Goal: Task Accomplishment & Management: Use online tool/utility

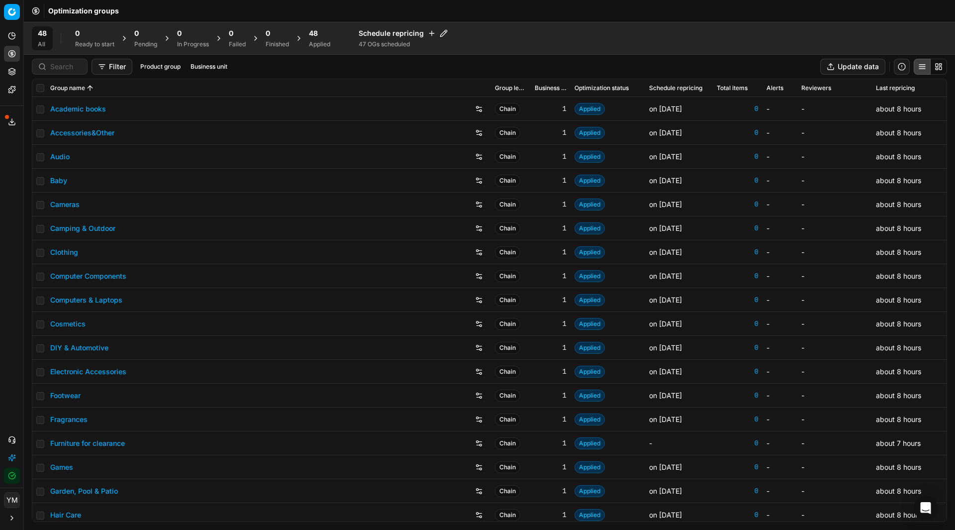
click at [325, 43] on div "Applied" at bounding box center [319, 44] width 21 height 8
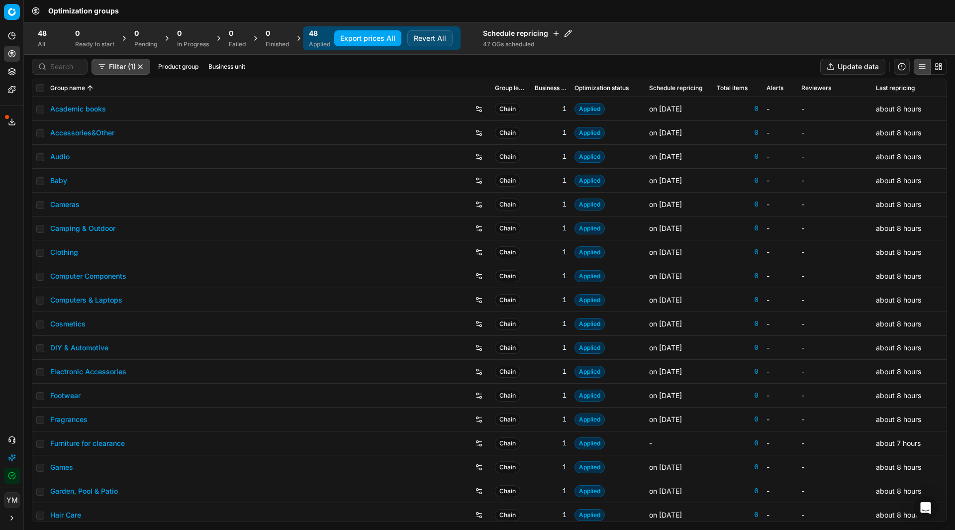
click at [36, 39] on div "48 All" at bounding box center [42, 38] width 21 height 24
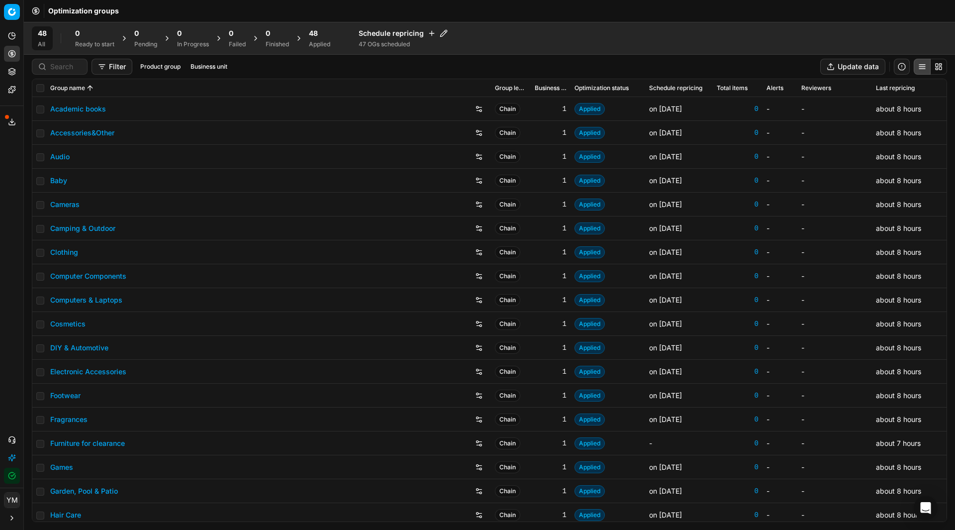
click at [318, 35] on span "48" at bounding box center [313, 33] width 9 height 10
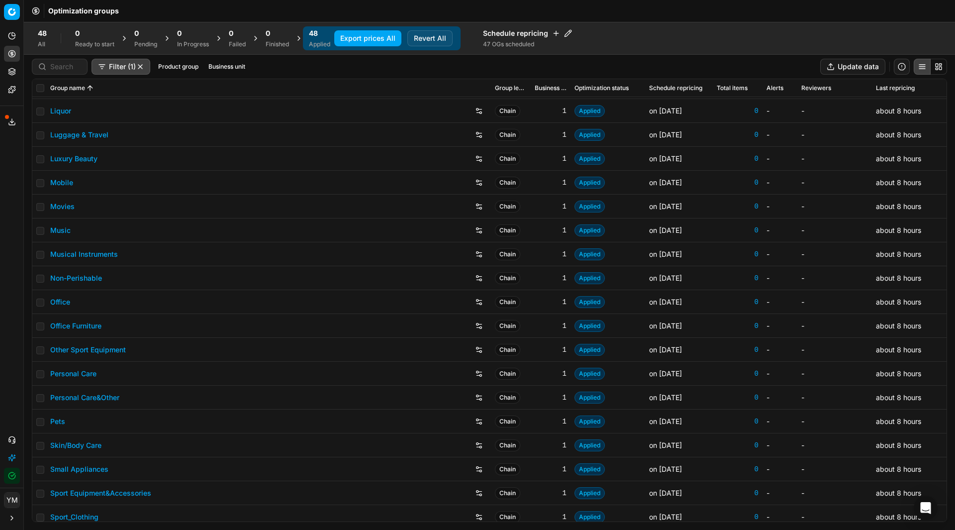
scroll to position [721, 0]
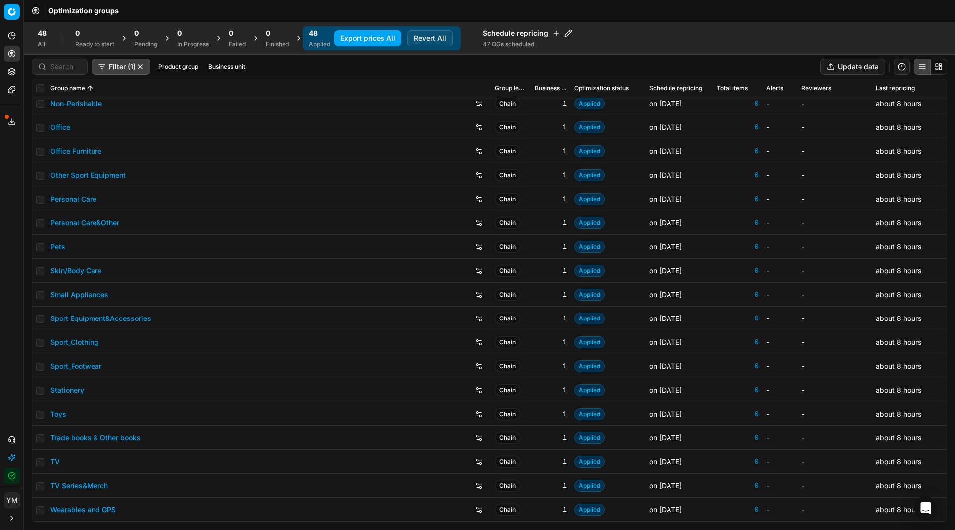
click at [582, 59] on div "Filter (1) Product group Business unit Update data" at bounding box center [489, 67] width 915 height 16
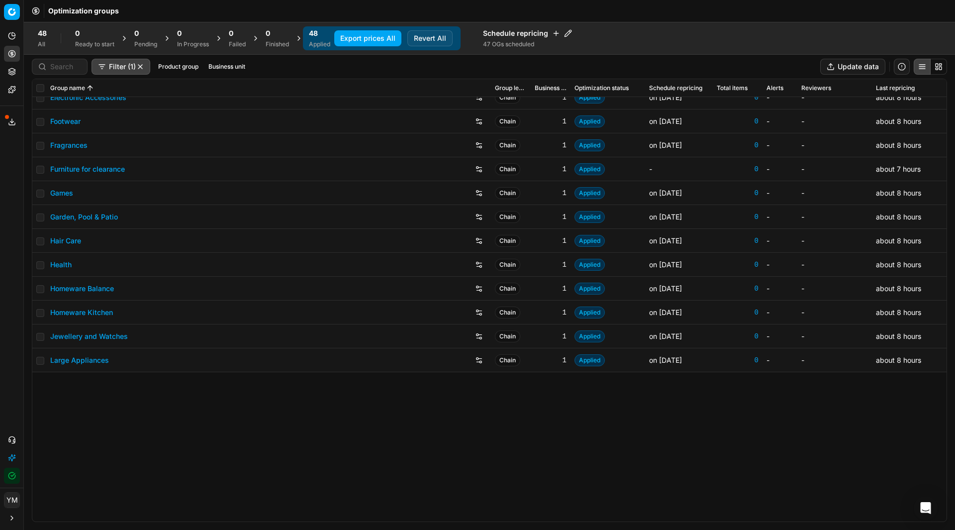
scroll to position [0, 0]
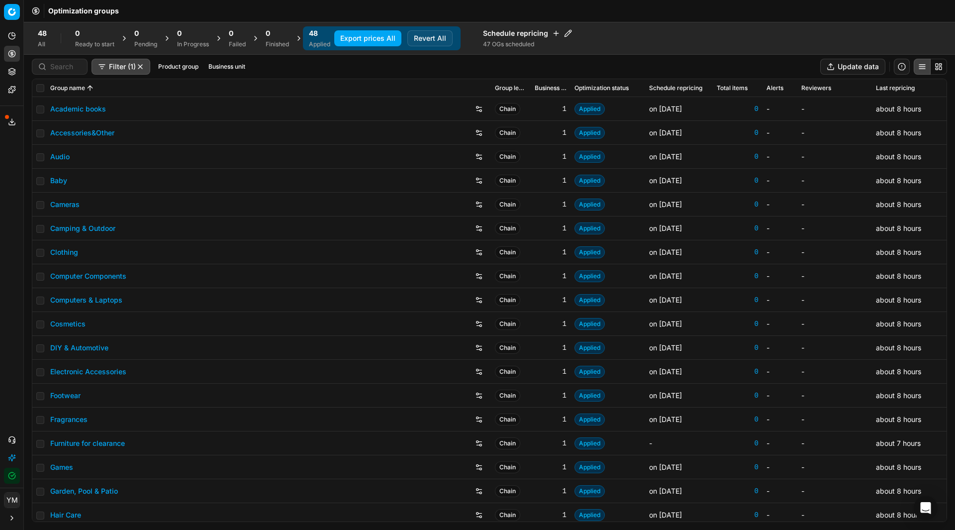
click at [120, 68] on button "Filter (1)" at bounding box center [120, 67] width 59 height 16
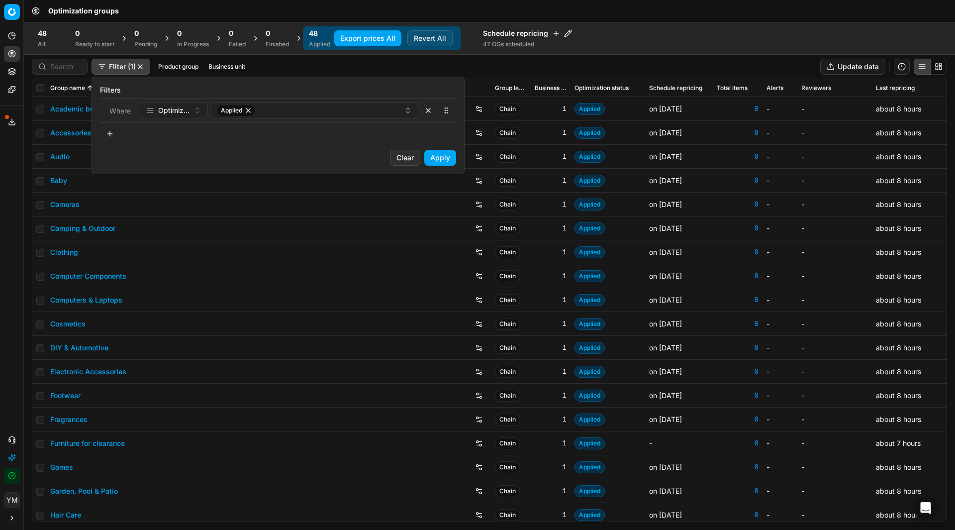
click at [182, 113] on span "Optimization status" at bounding box center [173, 110] width 31 height 10
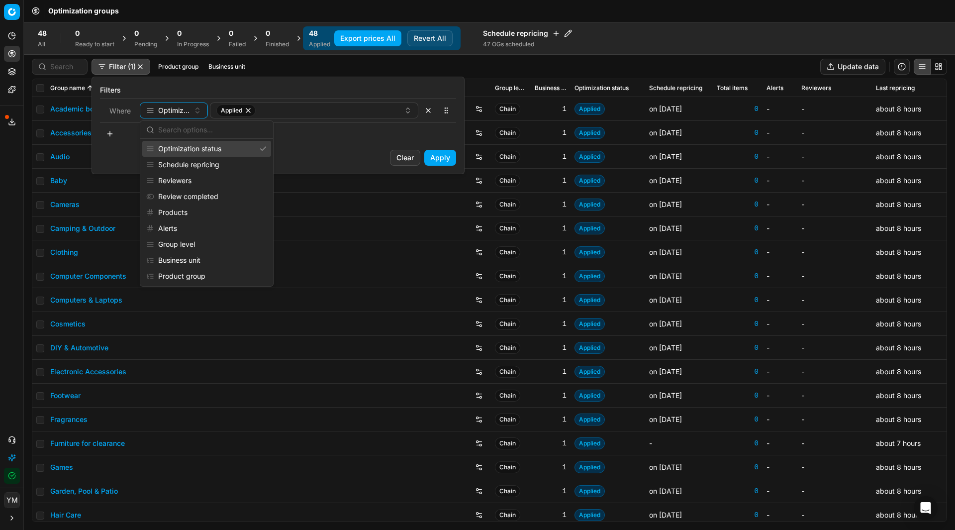
click at [205, 143] on div "Optimization status" at bounding box center [206, 149] width 129 height 16
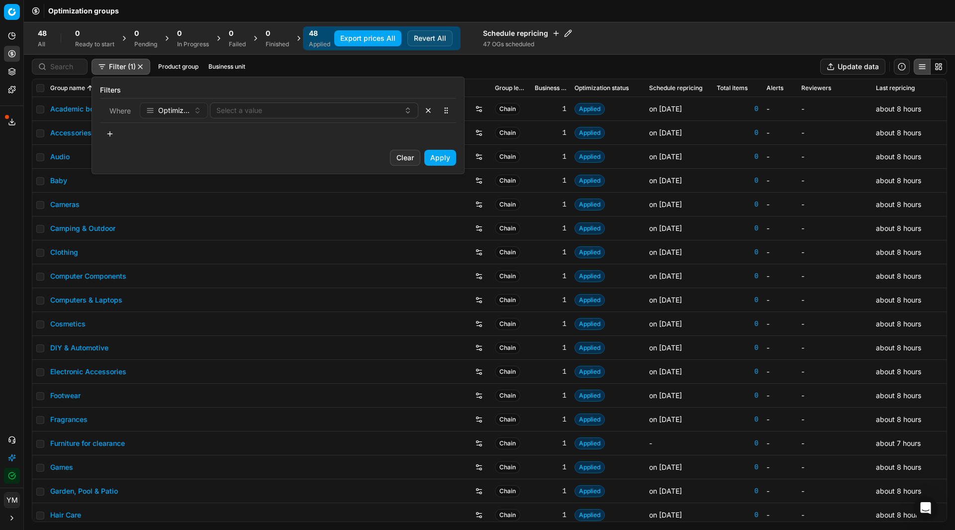
click at [402, 154] on button "Clear" at bounding box center [405, 158] width 30 height 16
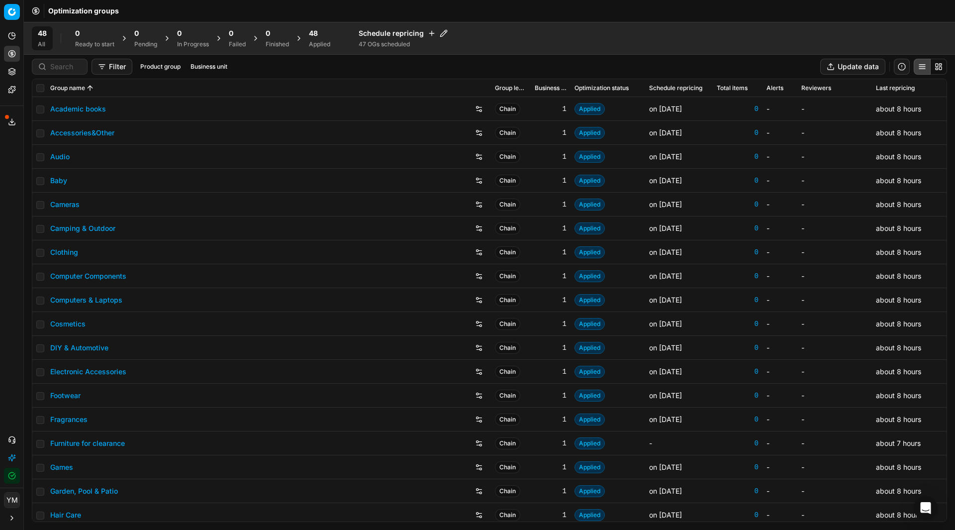
click at [125, 62] on button "Filter" at bounding box center [111, 67] width 41 height 16
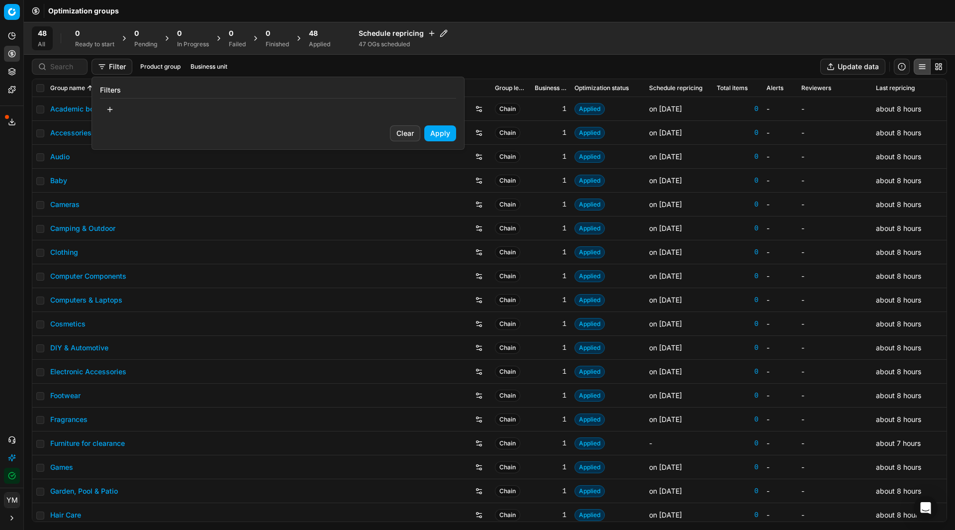
click at [401, 131] on button "Clear" at bounding box center [405, 133] width 30 height 16
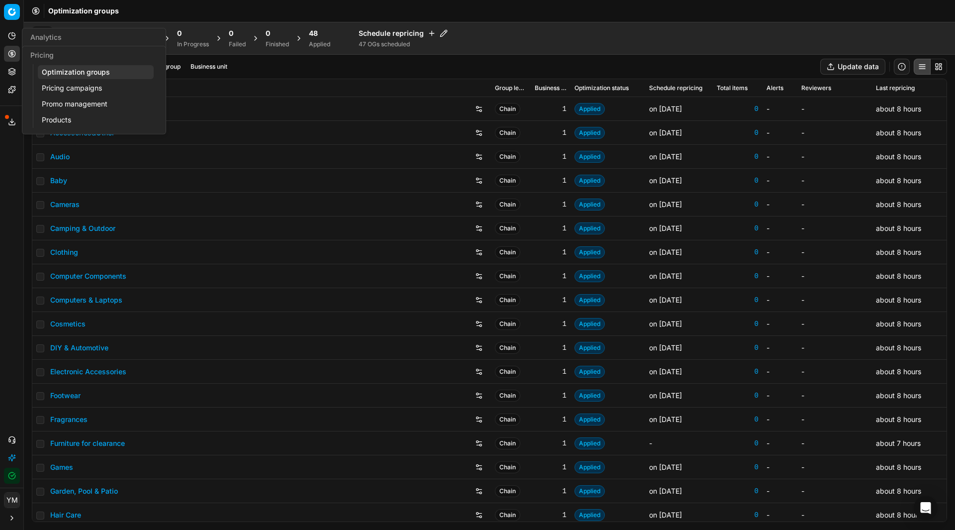
click at [13, 53] on icon at bounding box center [12, 54] width 8 height 8
click at [54, 75] on link "Optimization groups" at bounding box center [96, 72] width 116 height 14
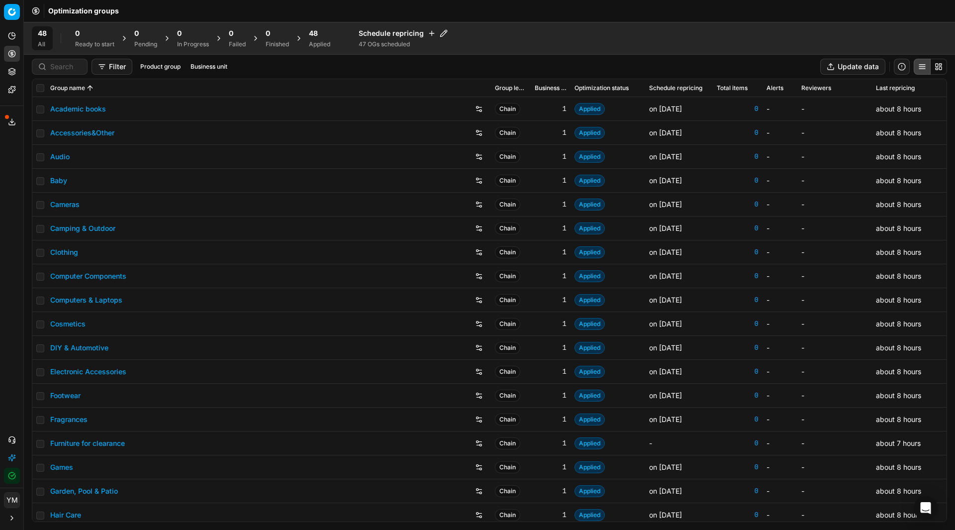
click at [9, 475] on icon "button" at bounding box center [12, 475] width 8 height 8
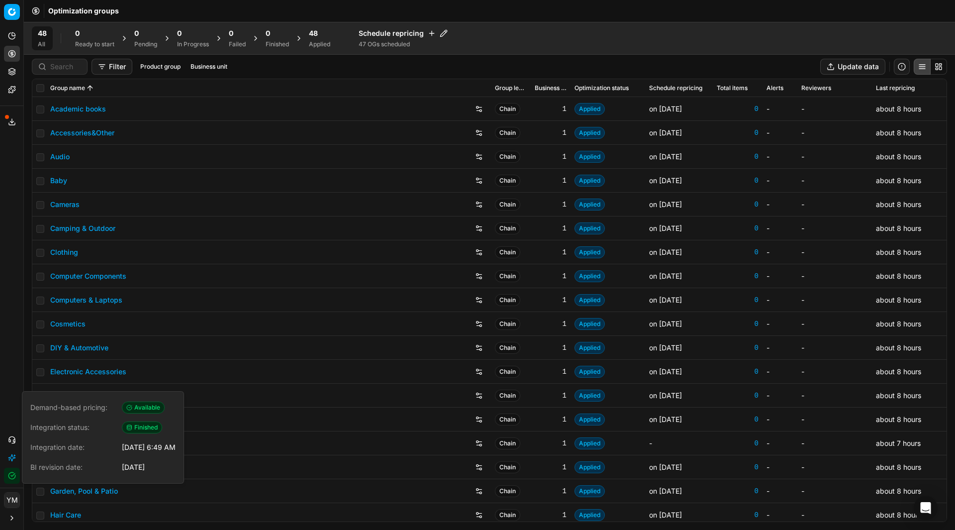
click at [10, 309] on div "Analytics Pricing Product portfolio Templates Export service 23 Contact support…" at bounding box center [11, 255] width 23 height 463
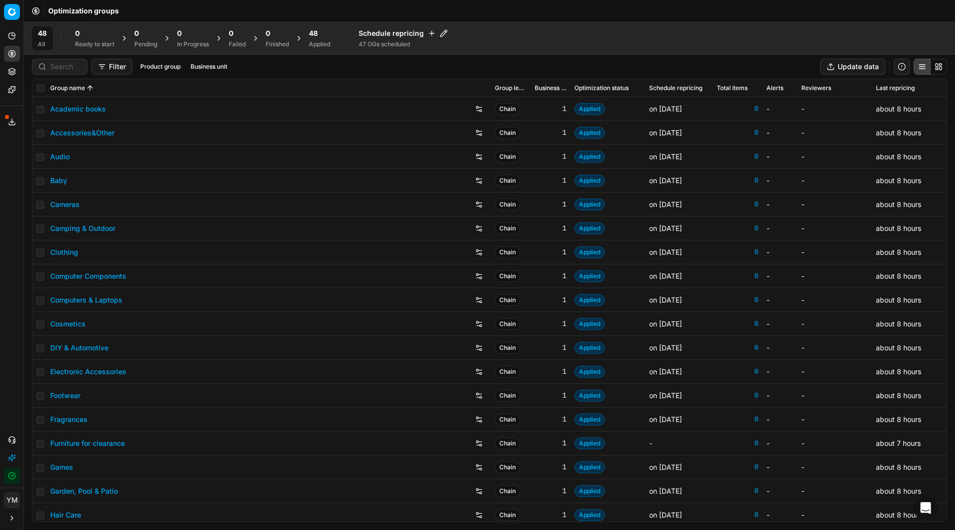
click at [864, 36] on div "48 All 0 Ready to start 0 Pending 0 In Progress 0 Failed 0 Finished 48 Applied …" at bounding box center [489, 38] width 915 height 24
click at [161, 65] on button "Product group" at bounding box center [160, 67] width 48 height 12
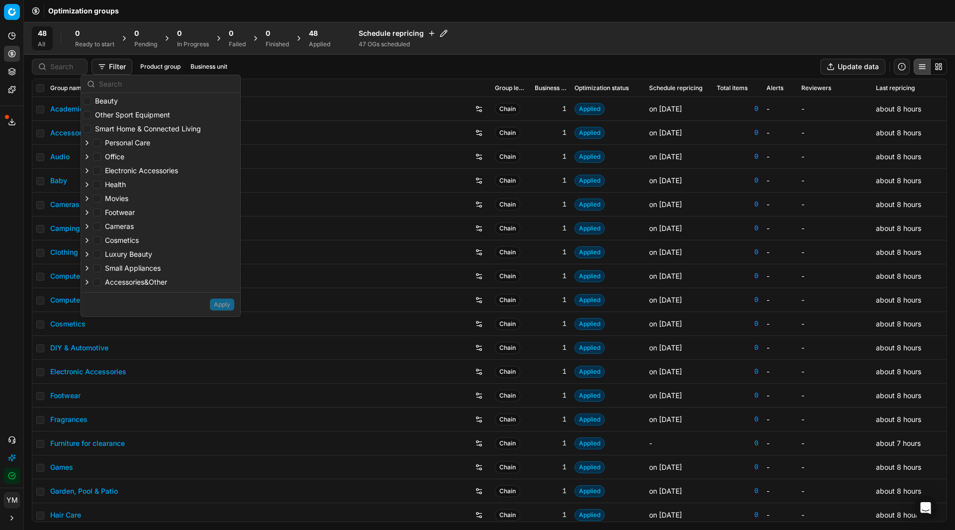
click at [161, 65] on button "Product group" at bounding box center [160, 67] width 48 height 12
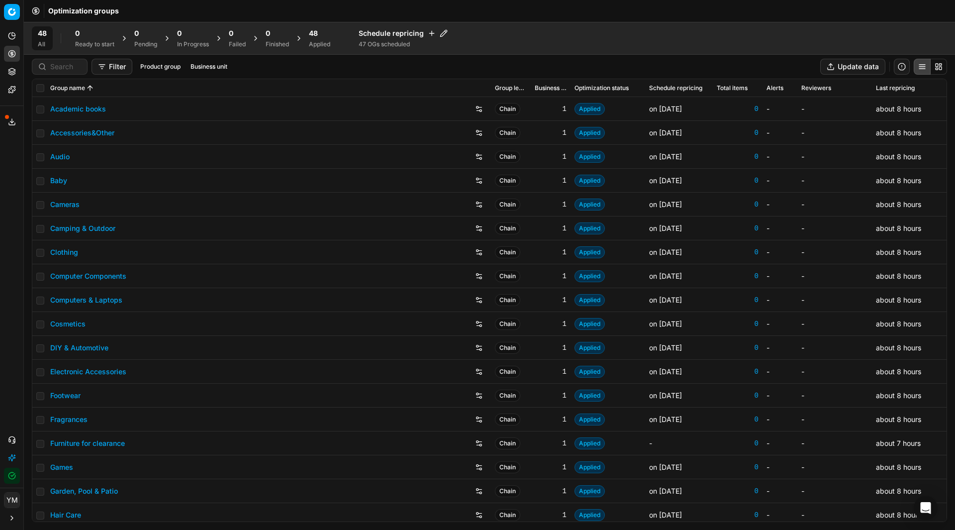
click at [49, 30] on div "48 All" at bounding box center [42, 38] width 21 height 24
click at [318, 33] on span "48" at bounding box center [313, 33] width 9 height 10
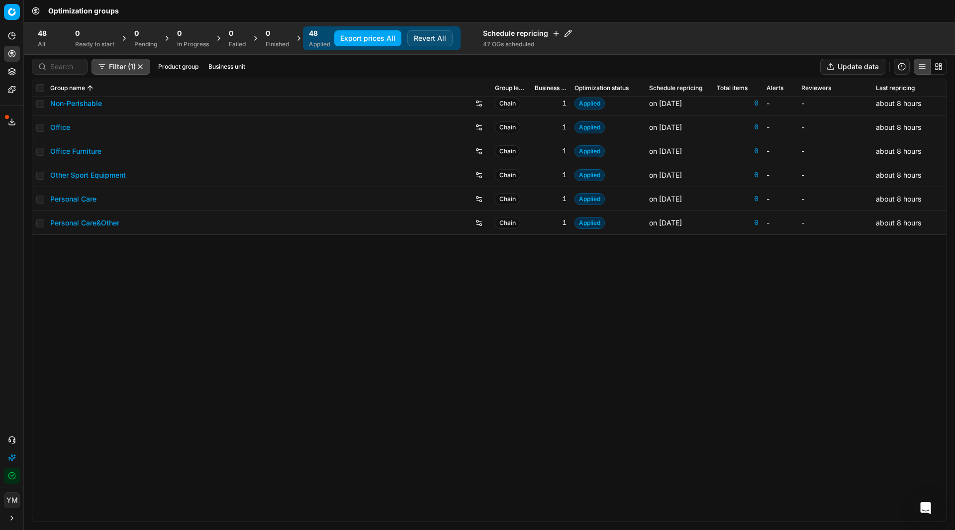
scroll to position [274, 0]
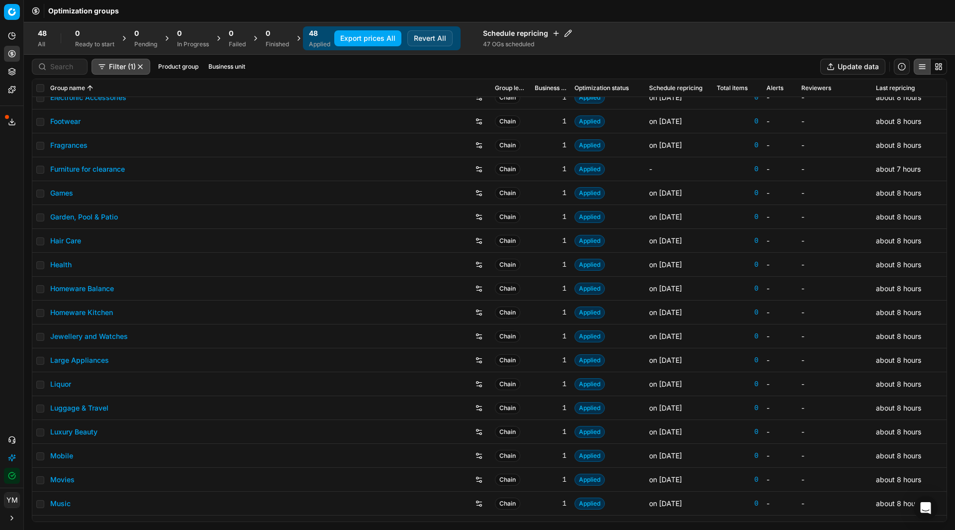
click at [423, 35] on button "Revert All" at bounding box center [429, 38] width 45 height 16
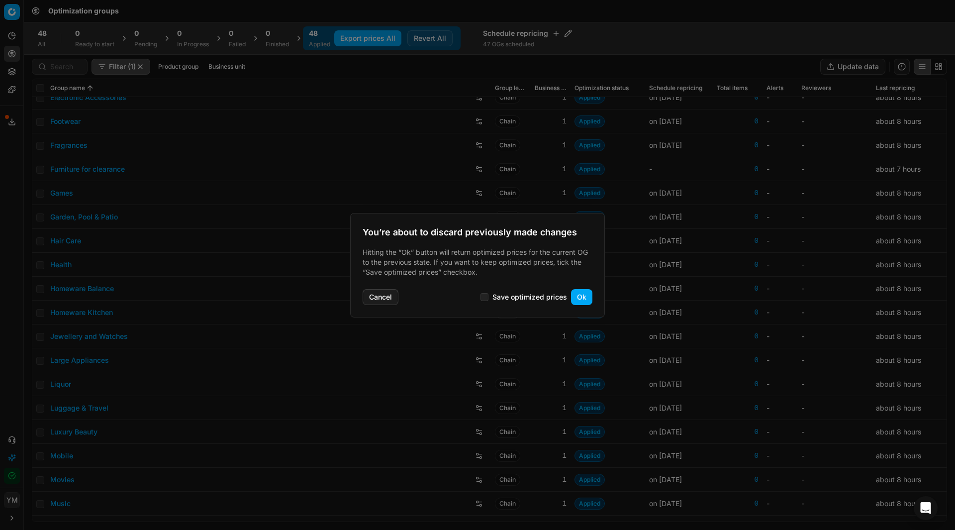
click at [544, 268] on p "Hitting the “Ok” button will return optimized prices for the current OG to the …" at bounding box center [477, 262] width 230 height 30
click at [375, 299] on button "Cancel" at bounding box center [380, 297] width 36 height 16
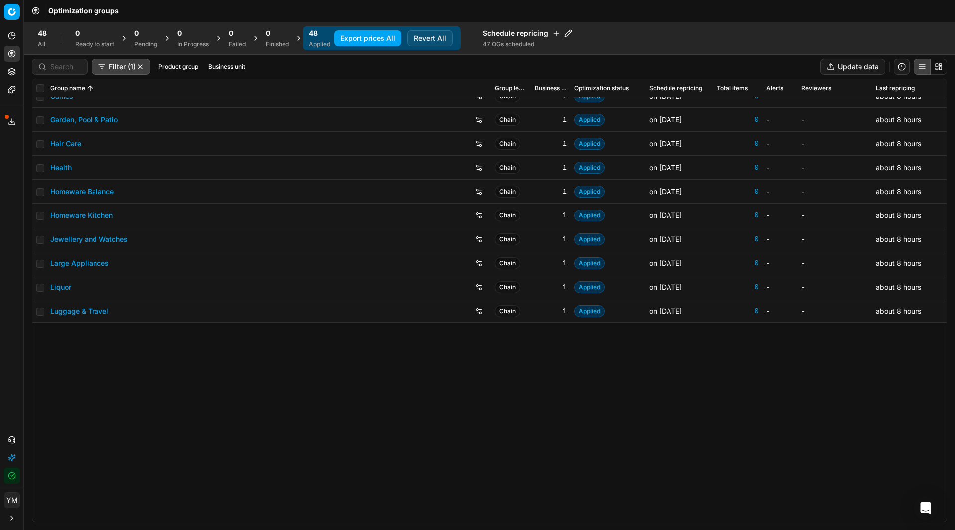
scroll to position [0, 0]
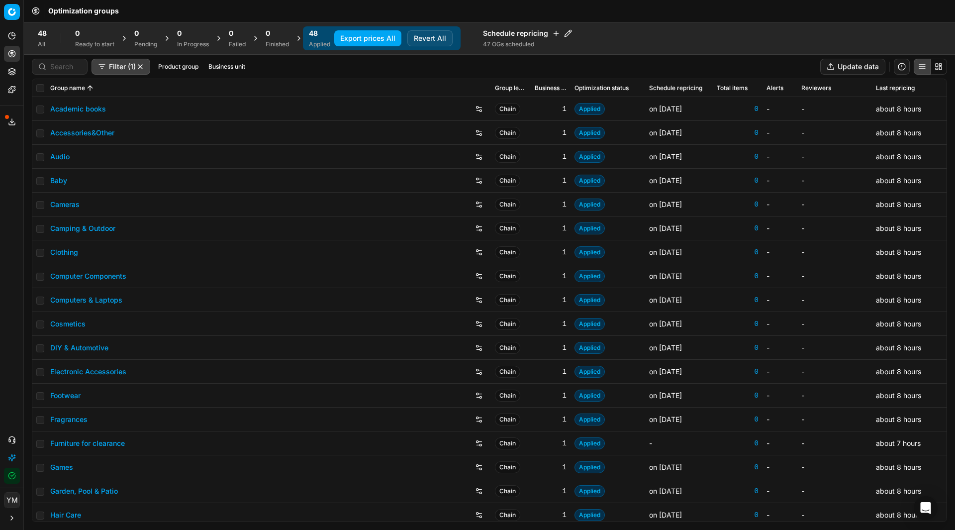
click at [141, 66] on button "button" at bounding box center [140, 67] width 8 height 8
